Goal: Information Seeking & Learning: Find specific fact

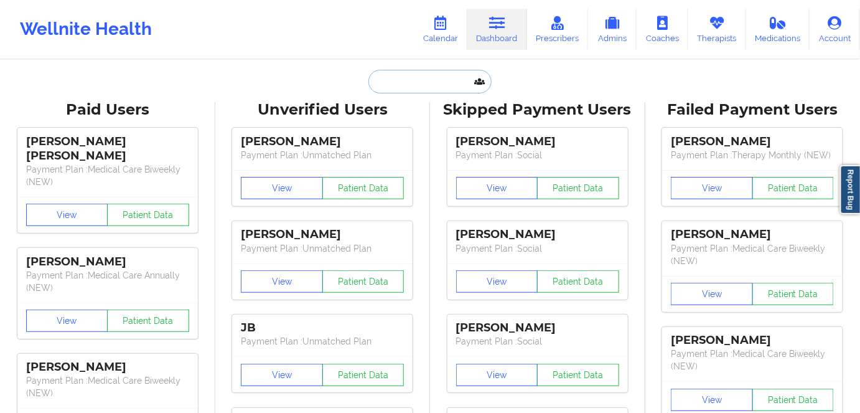
click at [429, 79] on input "text" at bounding box center [429, 82] width 123 height 24
paste input "[EMAIL_ADDRESS][DOMAIN_NAME]"
type input "[EMAIL_ADDRESS][DOMAIN_NAME]"
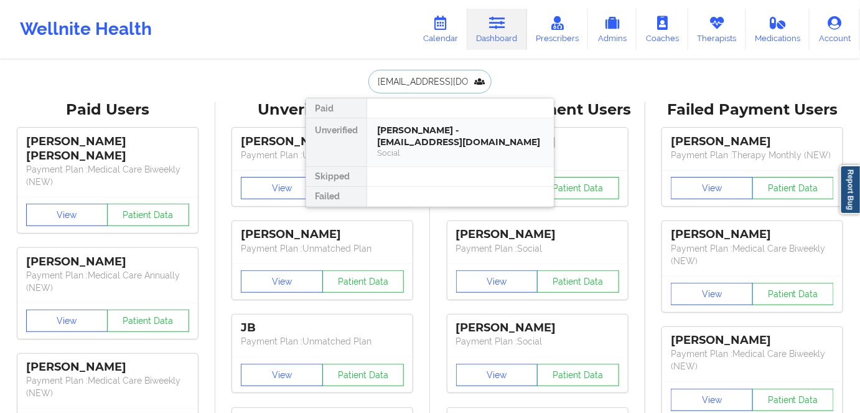
click at [439, 131] on div "[PERSON_NAME] - [EMAIL_ADDRESS][DOMAIN_NAME]" at bounding box center [460, 135] width 167 height 23
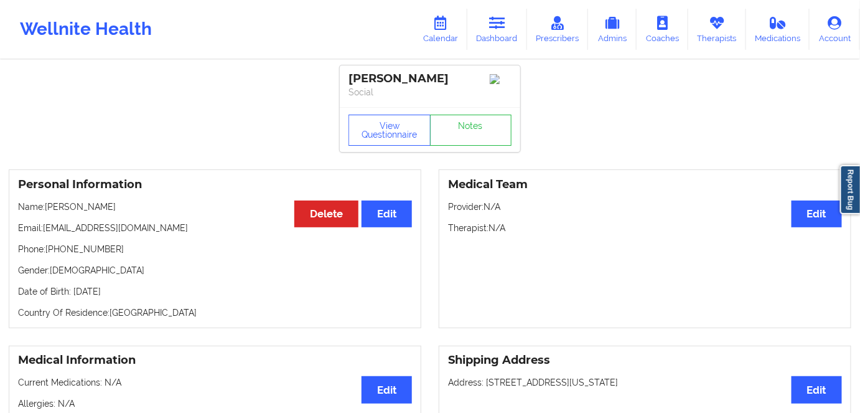
click at [376, 102] on div "[PERSON_NAME] Social" at bounding box center [430, 86] width 180 height 42
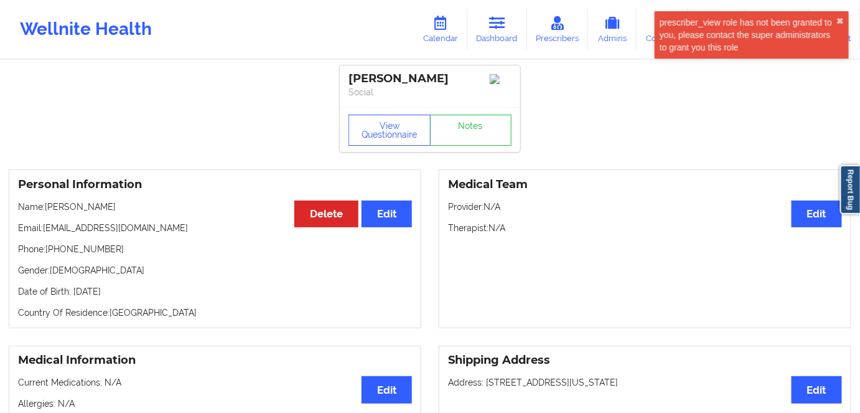
click at [406, 151] on div "View Questionnaire Notes" at bounding box center [430, 129] width 180 height 45
click at [398, 138] on button "View Questionnaire" at bounding box center [389, 129] width 82 height 31
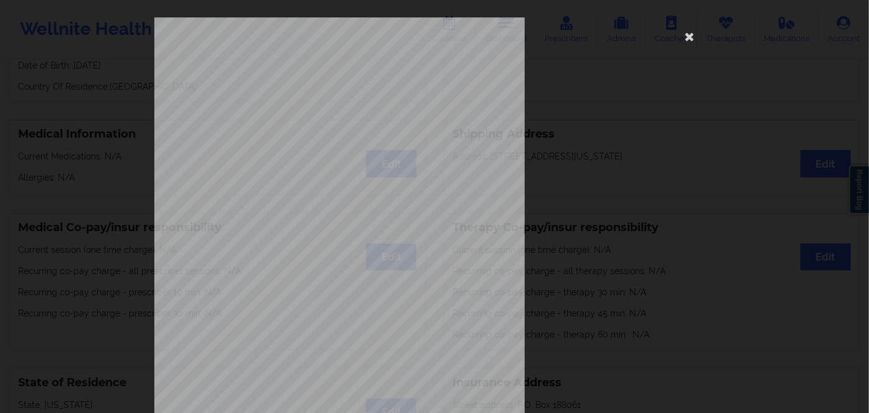
scroll to position [180, 0]
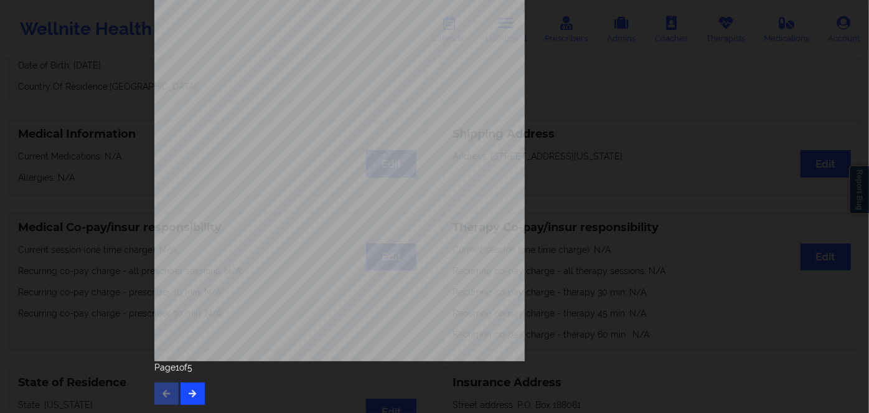
click at [177, 391] on div "Page 1 of 5" at bounding box center [434, 383] width 560 height 44
click at [182, 390] on button "button" at bounding box center [192, 393] width 24 height 22
click at [105, 278] on div "Feeling nervous, anxious, or on edge Not being able to stop or control worrying…" at bounding box center [434, 206] width 869 height 413
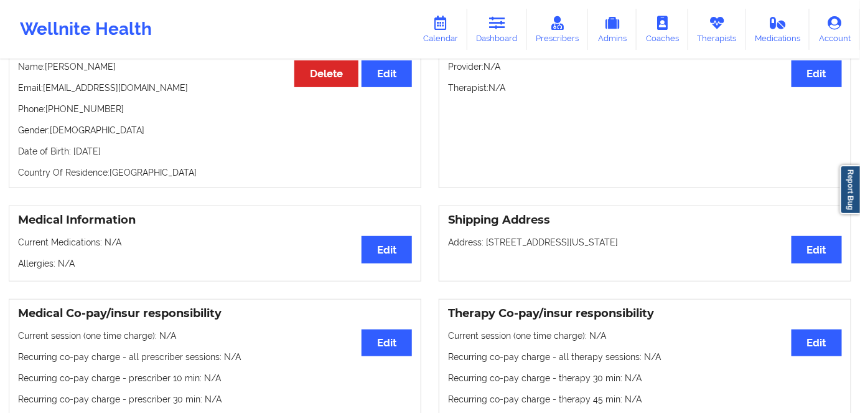
scroll to position [0, 0]
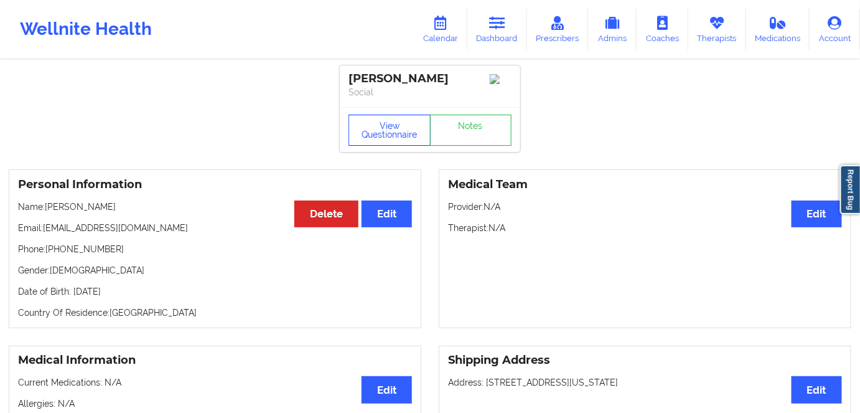
click at [409, 126] on button "View Questionnaire" at bounding box center [389, 129] width 82 height 31
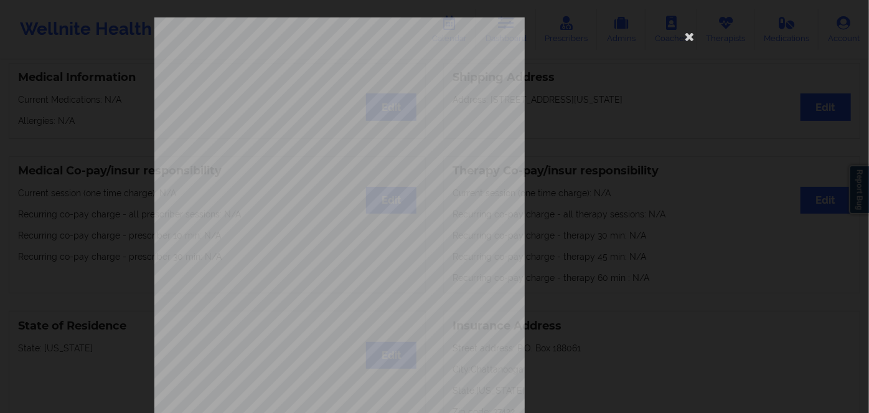
scroll to position [180, 0]
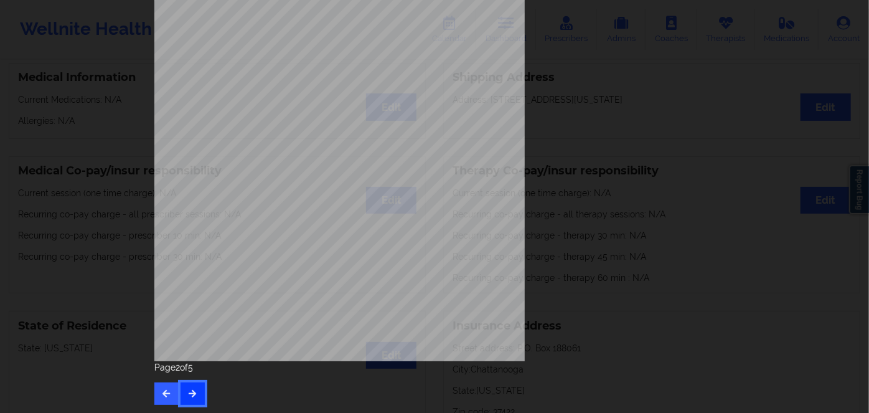
click at [195, 383] on button "button" at bounding box center [192, 393] width 24 height 22
click at [184, 392] on button "button" at bounding box center [192, 393] width 24 height 22
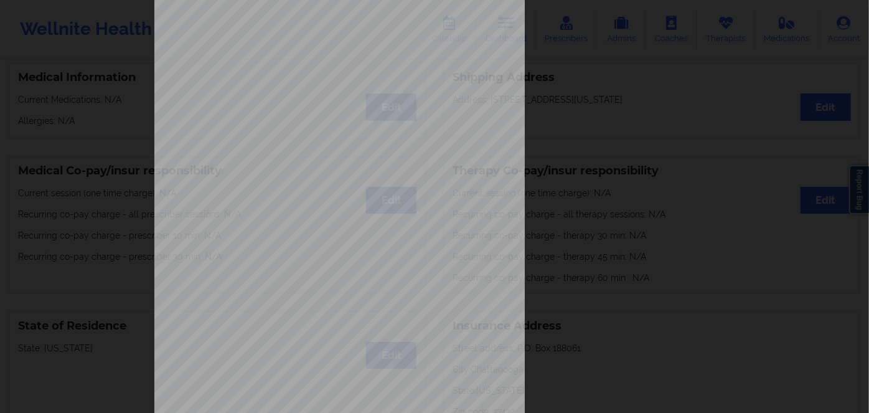
scroll to position [169, 0]
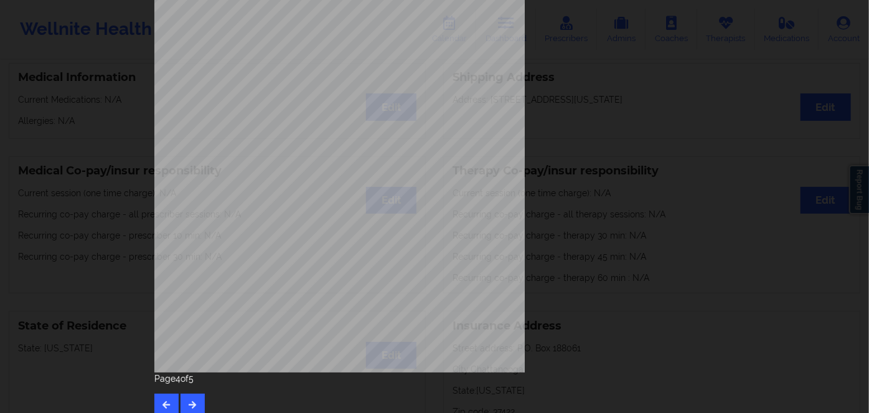
click at [295, 184] on span "00046554" at bounding box center [296, 187] width 25 height 6
copy span "00046554"
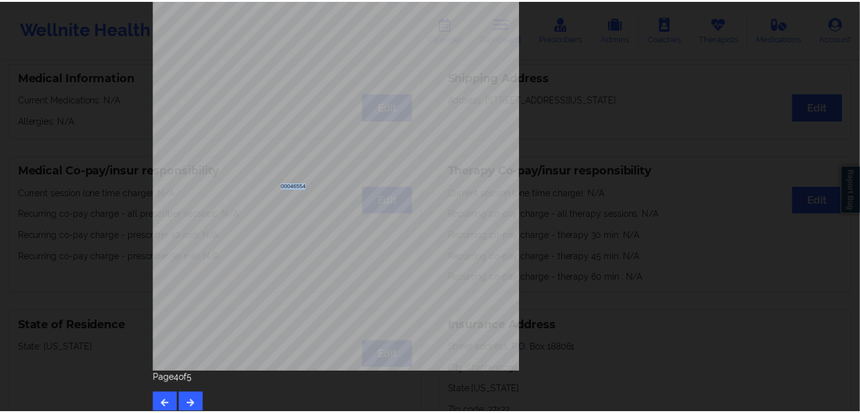
scroll to position [0, 0]
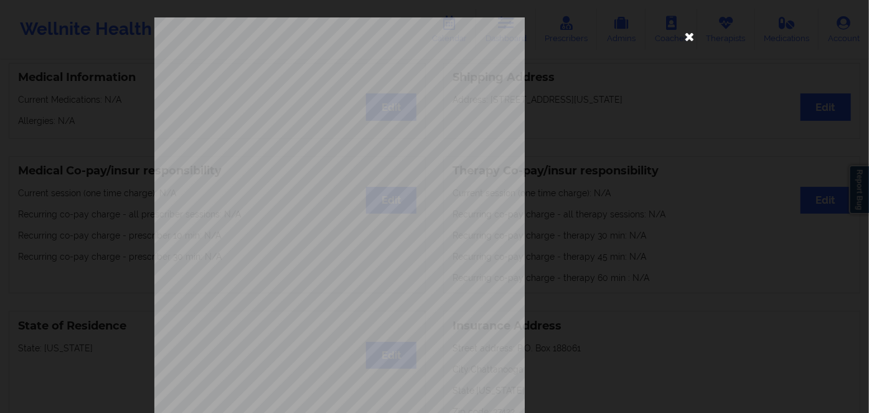
click at [691, 42] on icon at bounding box center [689, 36] width 20 height 20
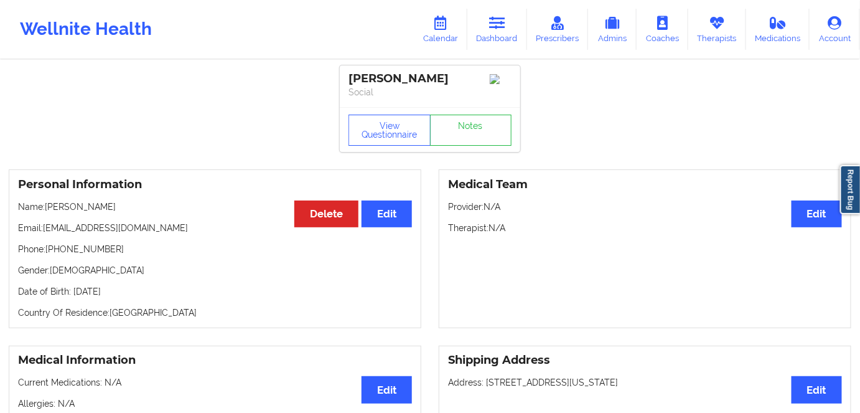
click at [139, 294] on p "Date of Birth: [DEMOGRAPHIC_DATA]" at bounding box center [215, 291] width 394 height 12
click at [136, 292] on p "Date of Birth: [DEMOGRAPHIC_DATA]" at bounding box center [215, 291] width 394 height 12
click at [136, 296] on p "Date of Birth: [DEMOGRAPHIC_DATA]" at bounding box center [215, 291] width 394 height 12
copy p "2009"
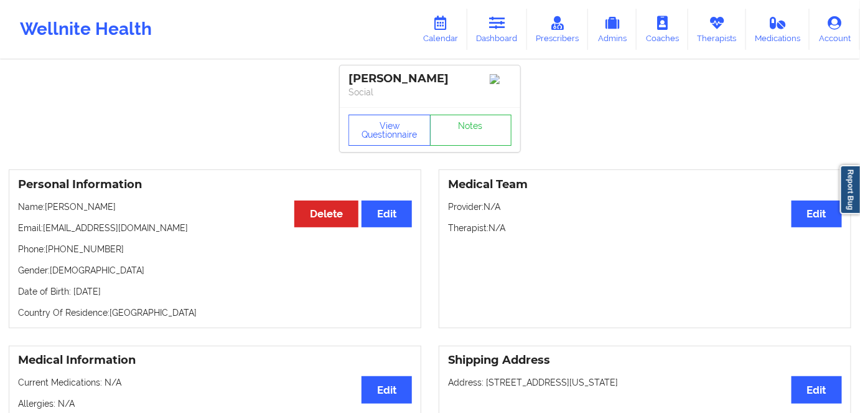
drag, startPoint x: 109, startPoint y: 208, endPoint x: 58, endPoint y: 202, distance: 50.9
click at [49, 203] on div "Personal Information Edit Delete Name: [PERSON_NAME] Email: [EMAIL_ADDRESS][DOM…" at bounding box center [215, 248] width 413 height 159
copy p "[PERSON_NAME]"
